Goal: Check status: Check status

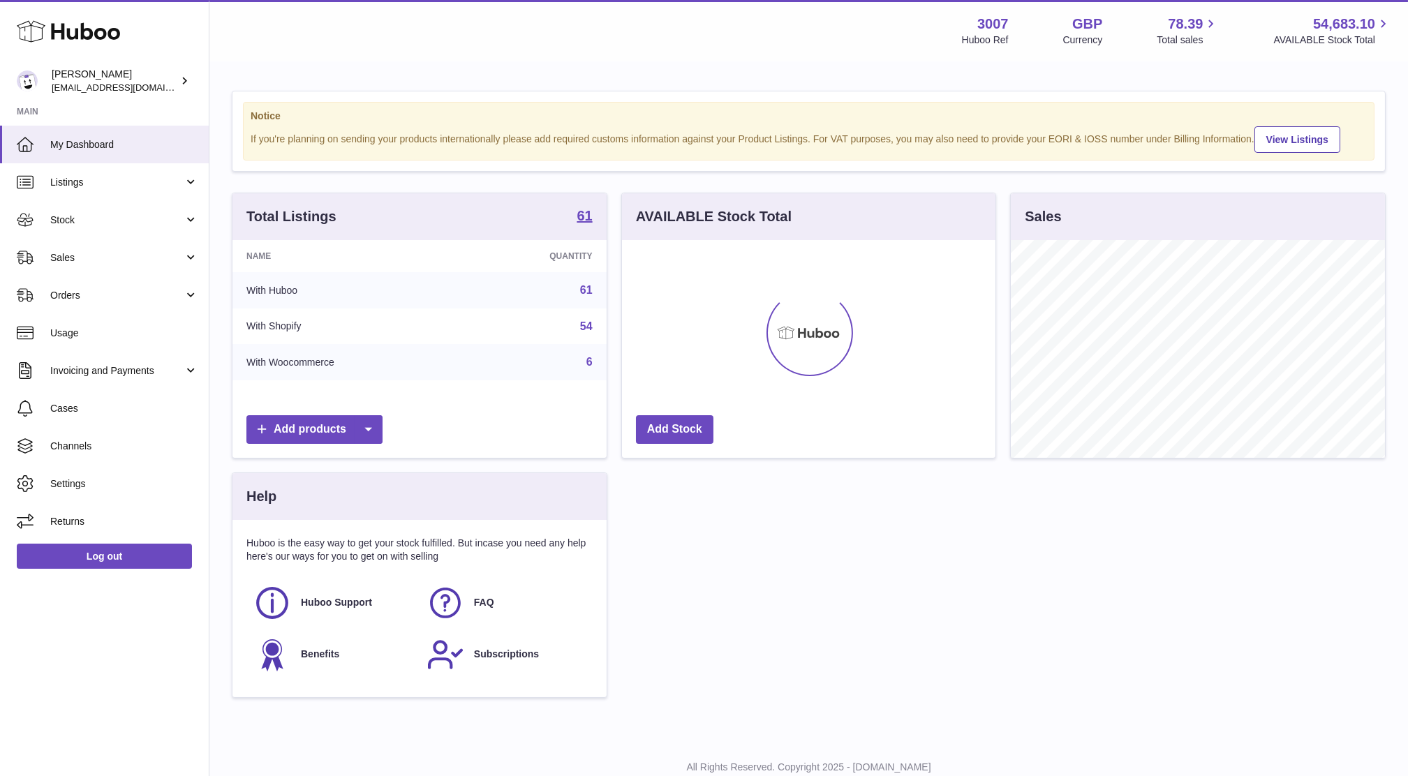
scroll to position [217, 374]
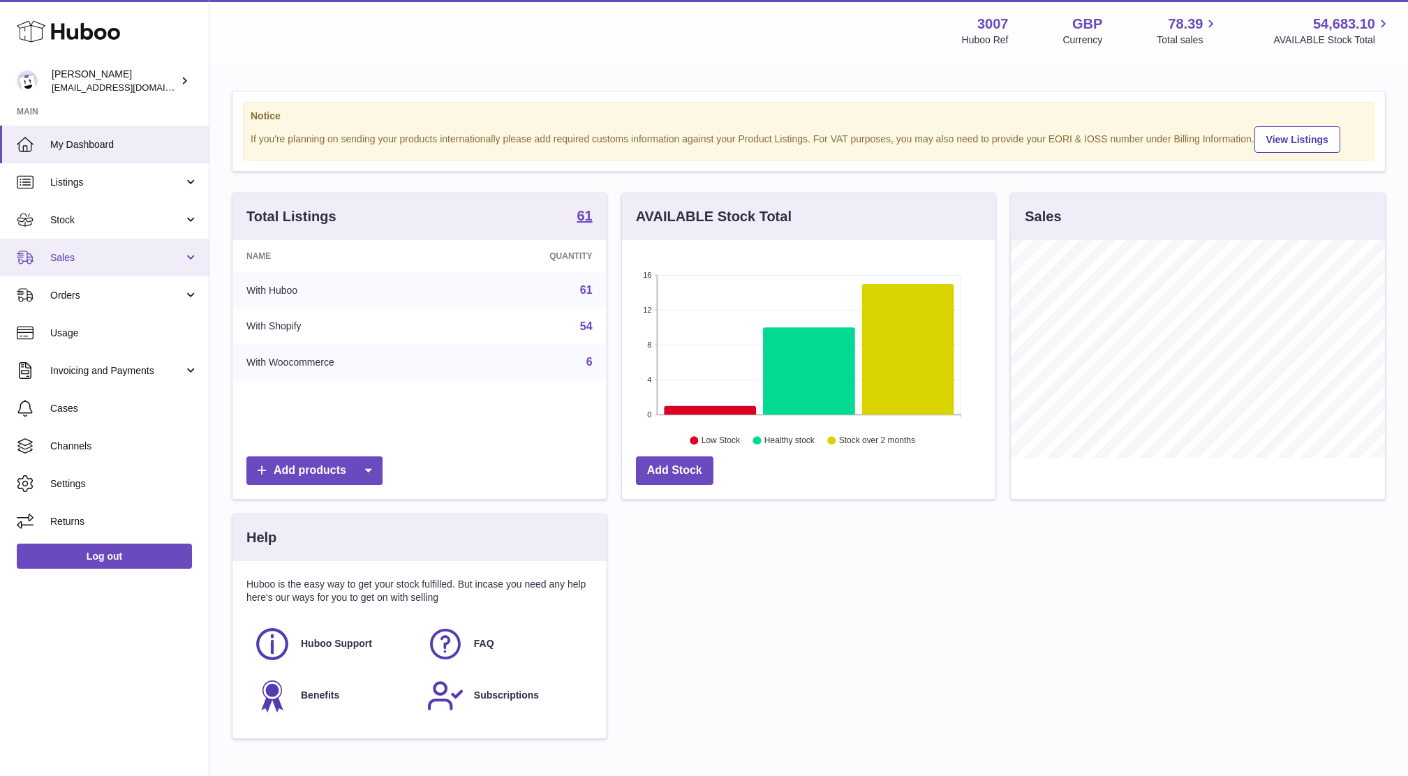
click at [63, 272] on link "Sales" at bounding box center [104, 258] width 209 height 38
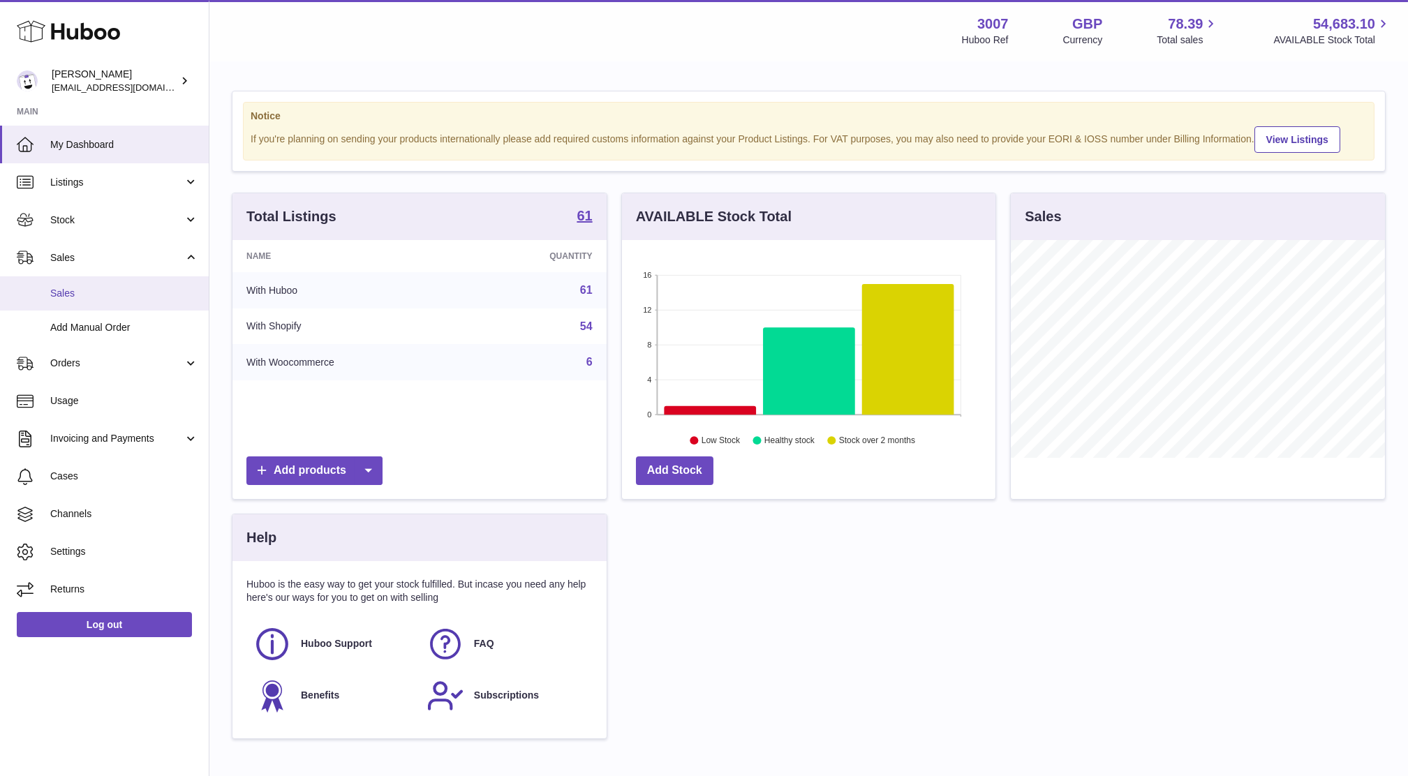
click at [69, 308] on link "Sales" at bounding box center [104, 293] width 209 height 34
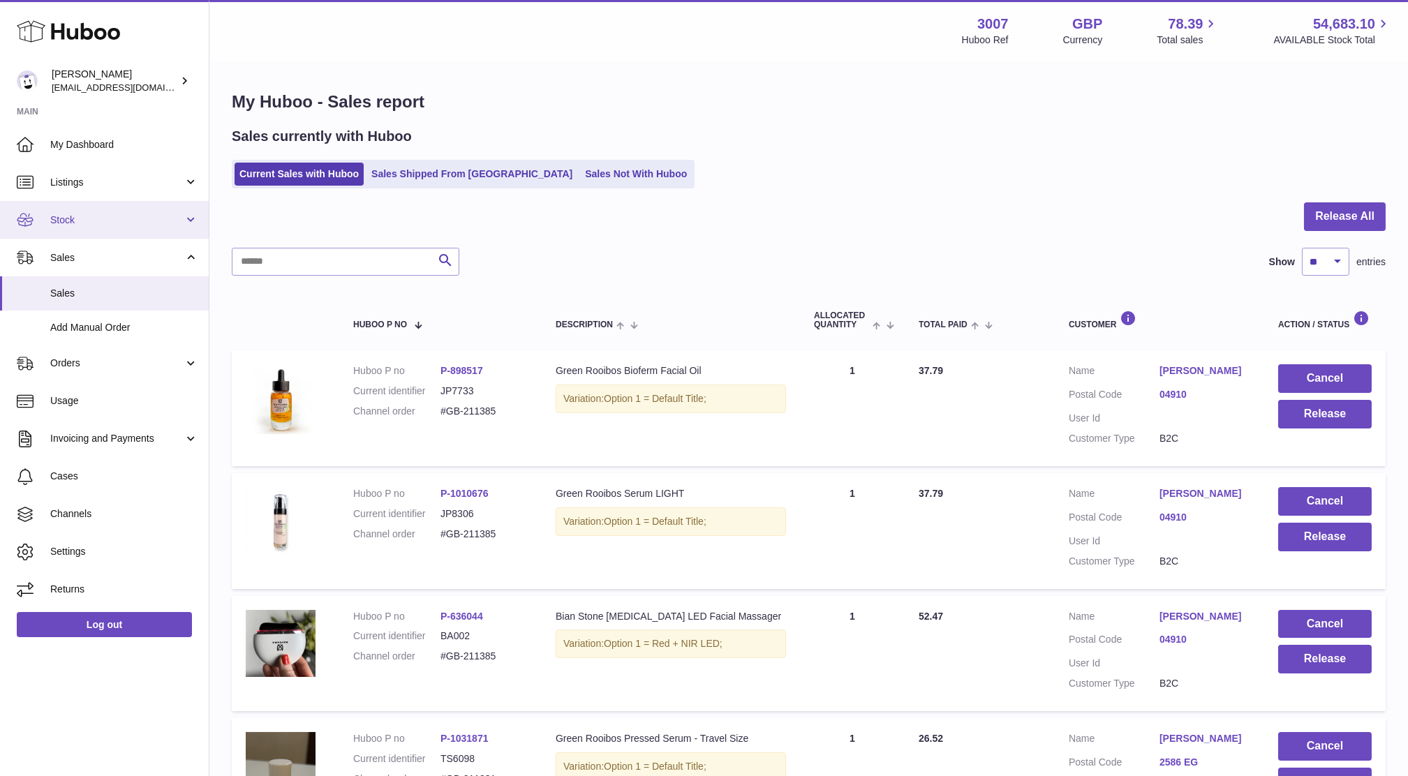
click at [87, 214] on span "Stock" at bounding box center [116, 220] width 133 height 13
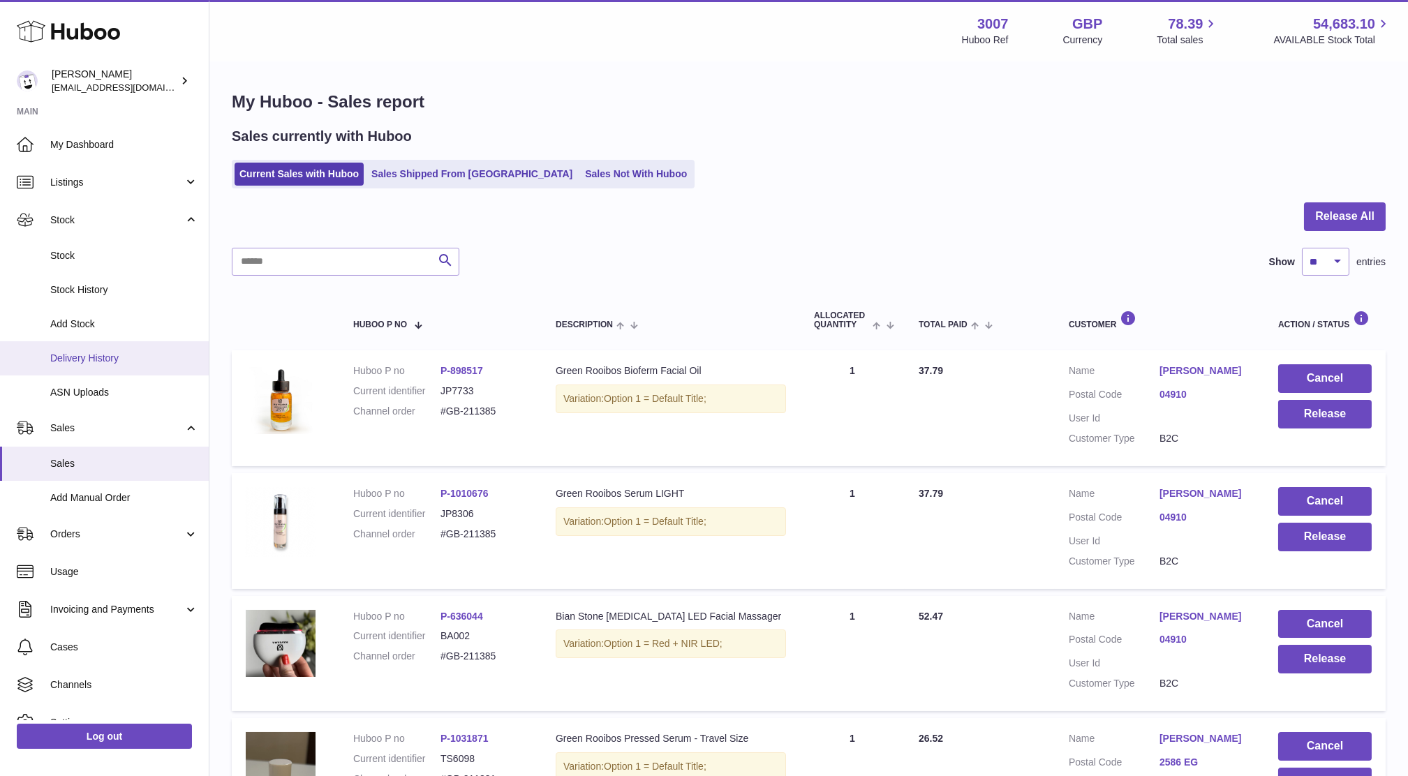
click at [68, 357] on span "Delivery History" at bounding box center [124, 358] width 148 height 13
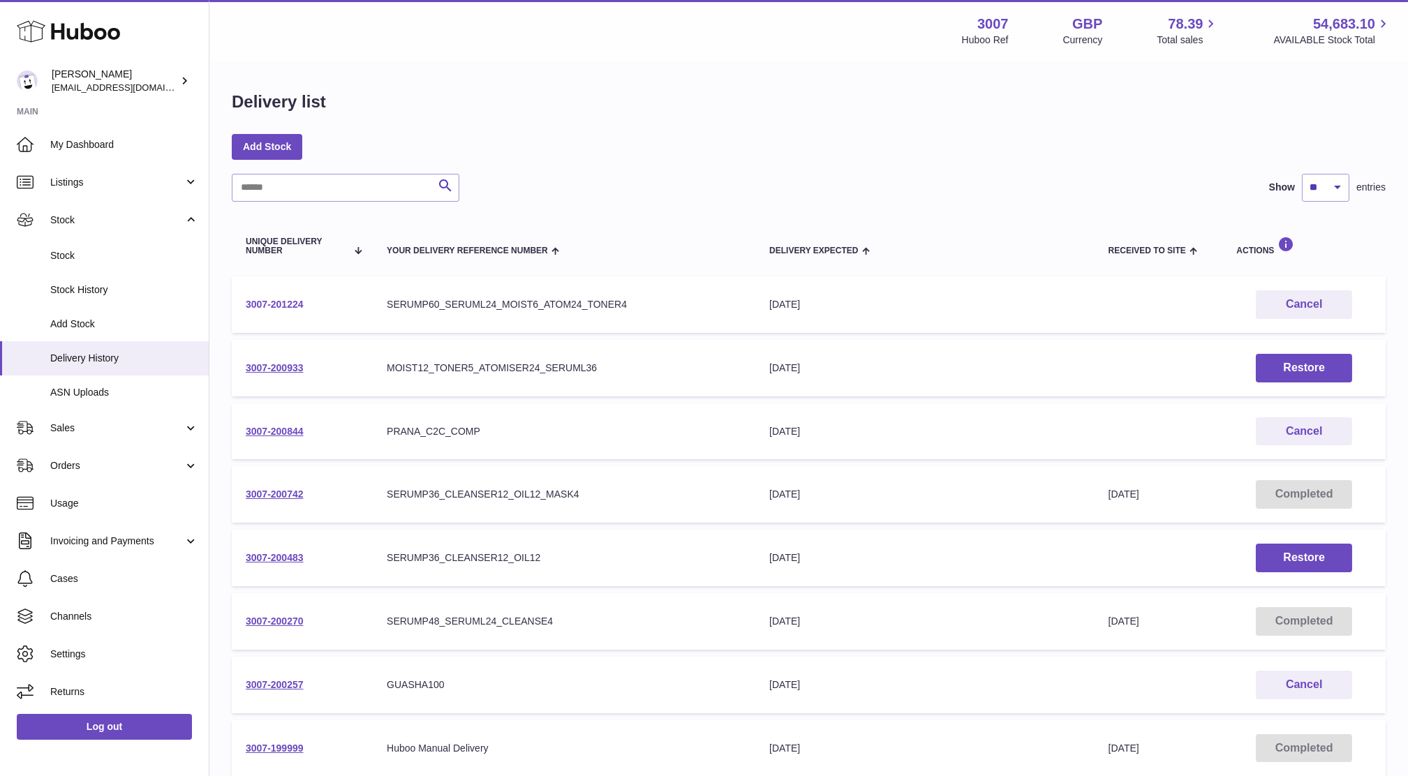
click at [257, 309] on link "3007-201224" at bounding box center [275, 304] width 58 height 11
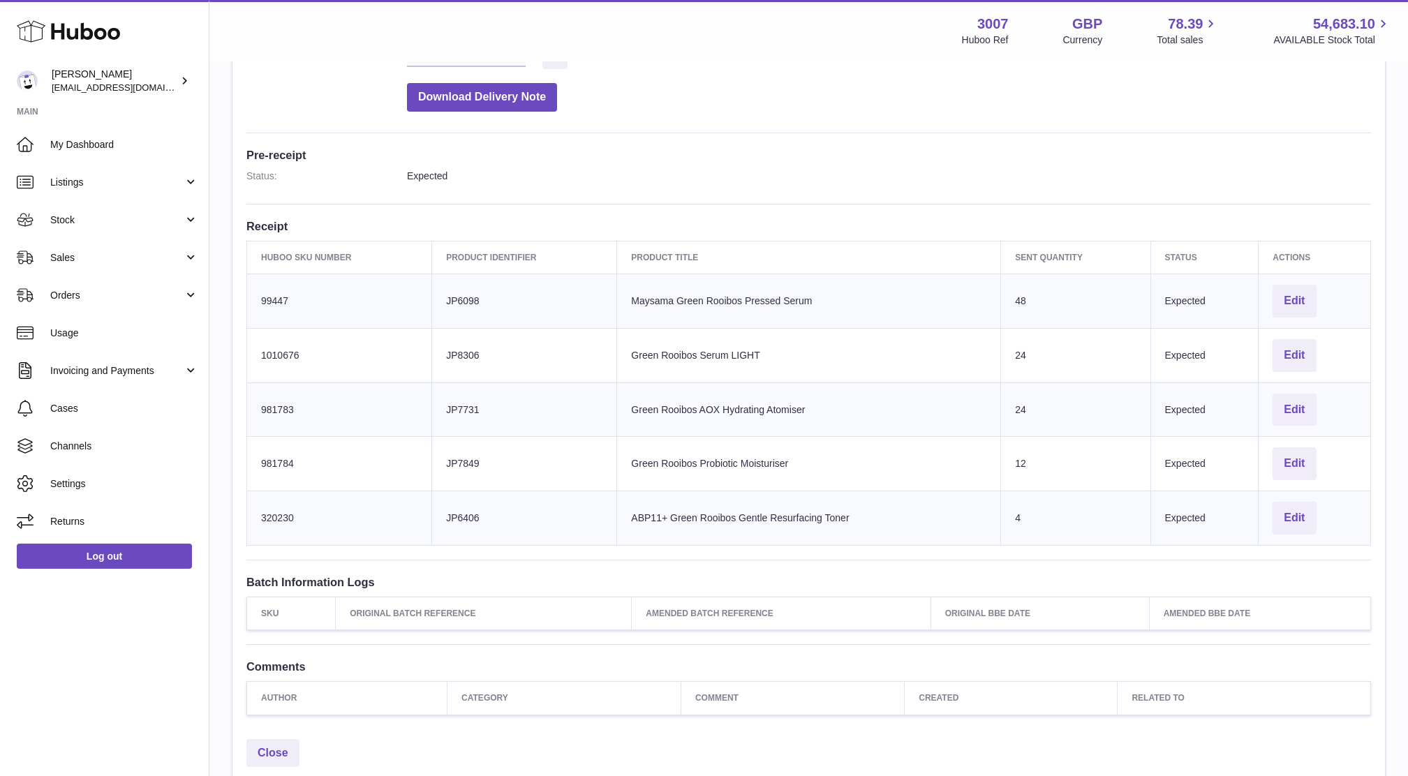
scroll to position [300, 0]
